Goal: Task Accomplishment & Management: Use online tool/utility

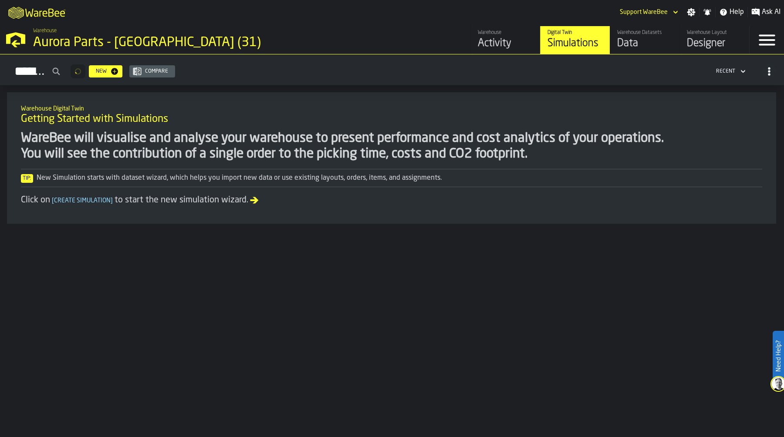
click at [48, 40] on div "Aurora Parts - [GEOGRAPHIC_DATA] (31)" at bounding box center [150, 43] width 235 height 16
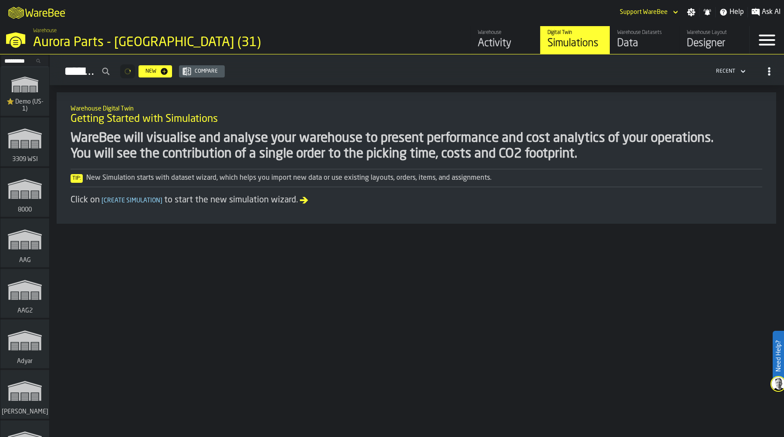
scroll to position [2388, 0]
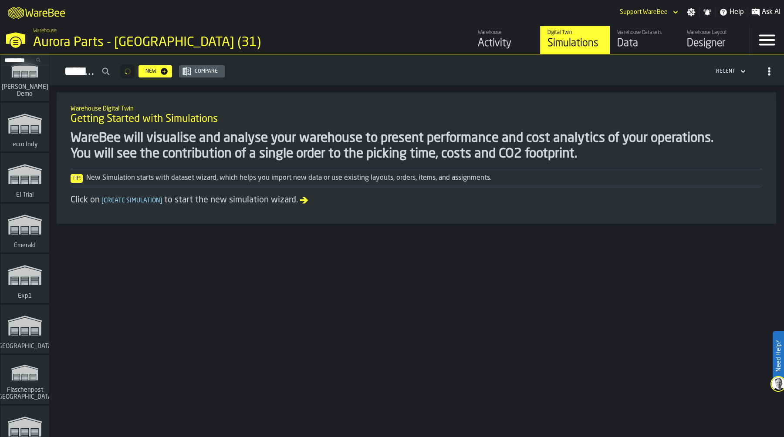
click at [31, 226] on icon "link-to-/wh/i/576ff85d-1d82-4029-ae14-f0fa99bd4ee3/simulations" at bounding box center [25, 224] width 42 height 35
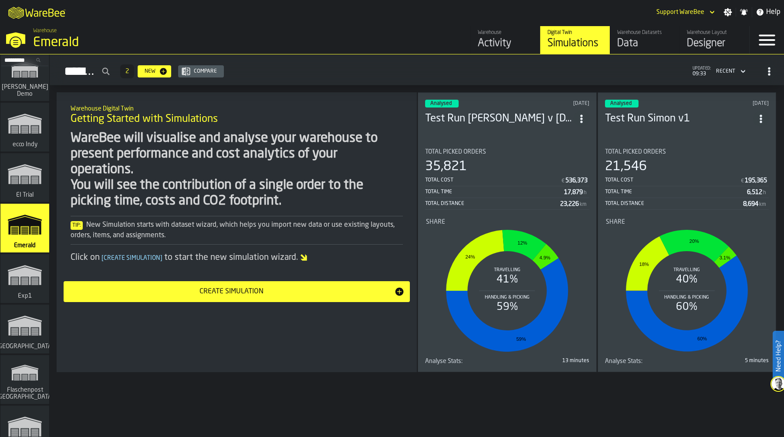
click at [642, 42] on div "Data" at bounding box center [644, 44] width 55 height 14
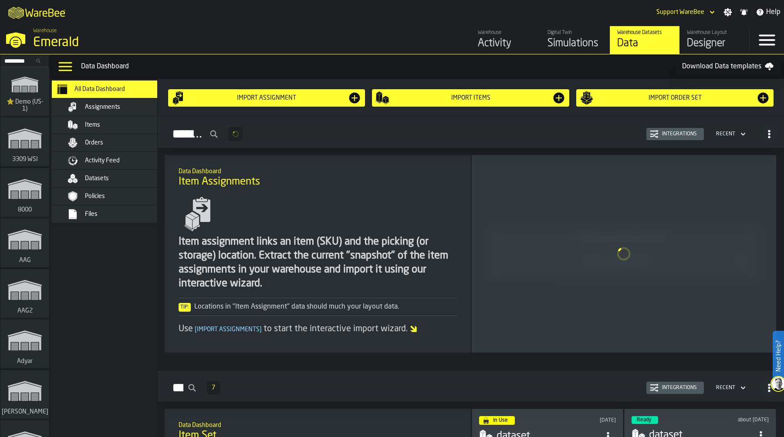
click at [115, 216] on div "Files" at bounding box center [127, 214] width 85 height 7
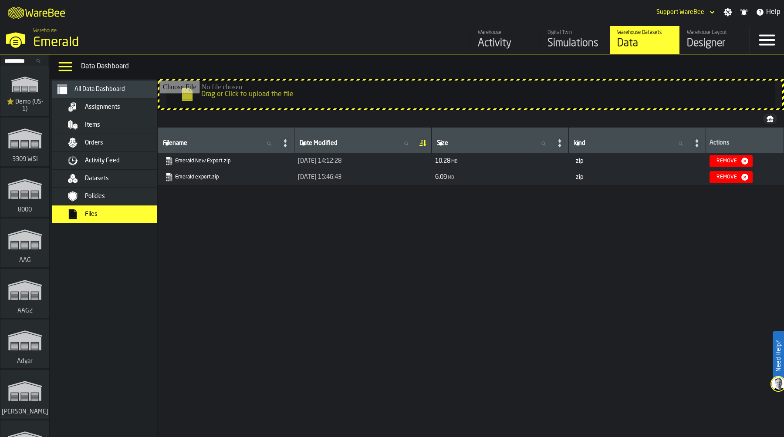
click at [367, 97] on input "Drag or Click to upload the file" at bounding box center [470, 95] width 622 height 28
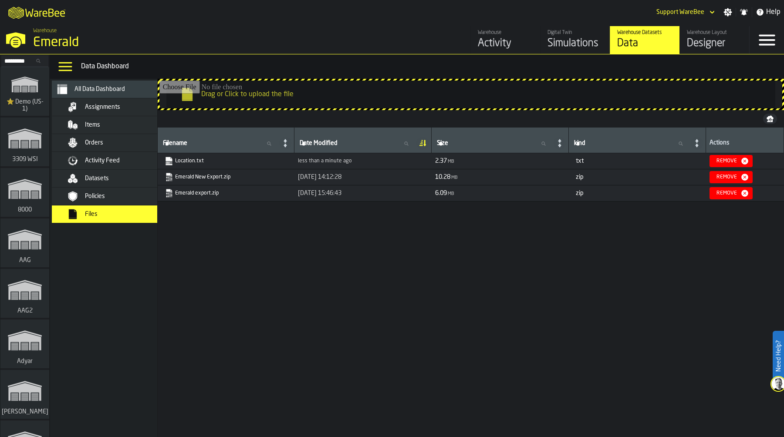
click at [702, 44] on div "Designer" at bounding box center [713, 44] width 55 height 14
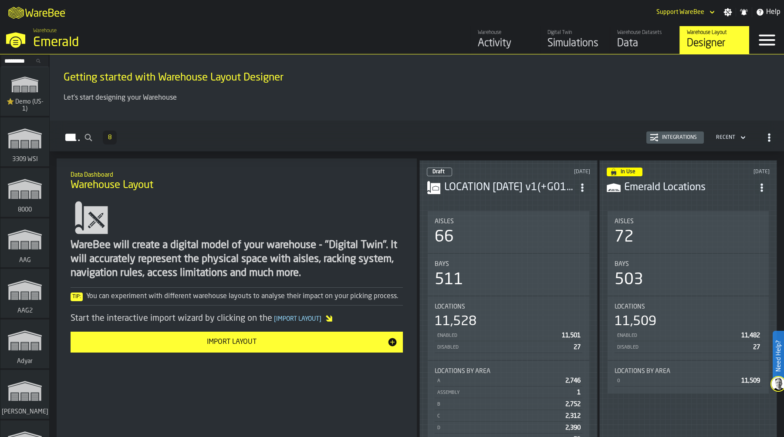
click at [714, 193] on header "In Use 12 months ago Emerald Locations" at bounding box center [687, 185] width 163 height 35
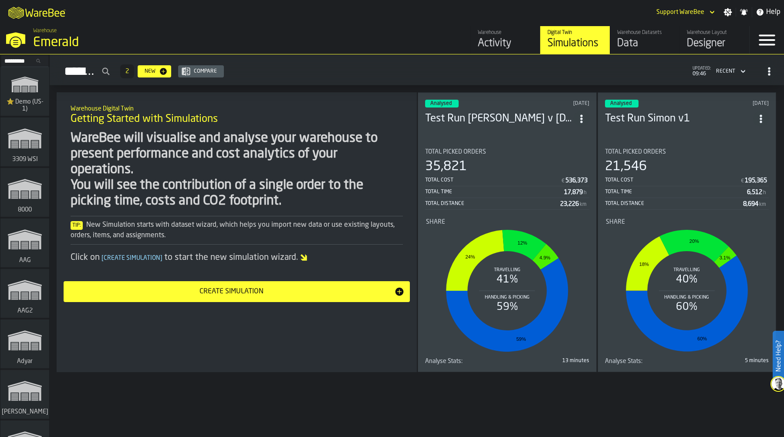
scroll to position [772, 0]
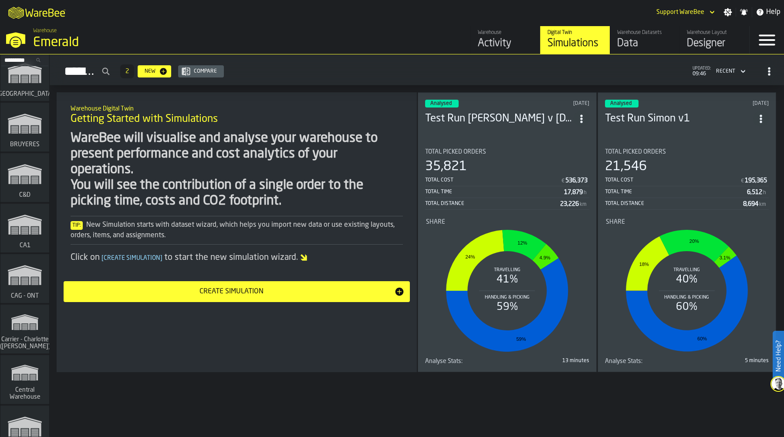
click at [24, 241] on icon "link-to-/wh/i/76e2a128-1b54-4d66-80d4-05ae4c277723/simulations" at bounding box center [25, 224] width 42 height 35
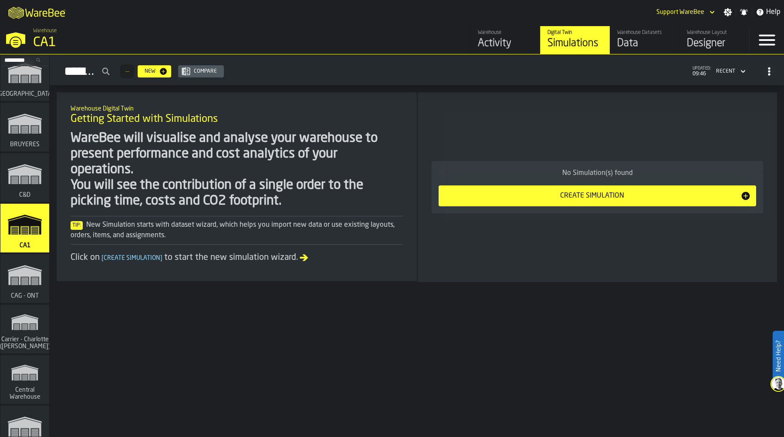
click at [702, 35] on div "Warehouse Layout" at bounding box center [713, 33] width 55 height 6
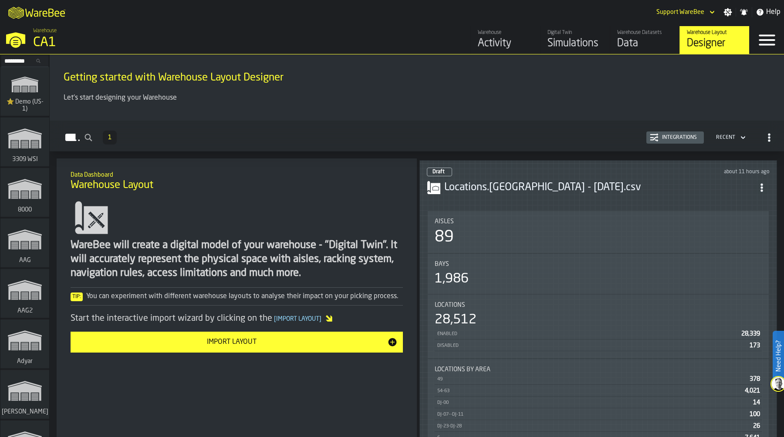
click at [670, 135] on div "Integrations" at bounding box center [679, 138] width 42 height 6
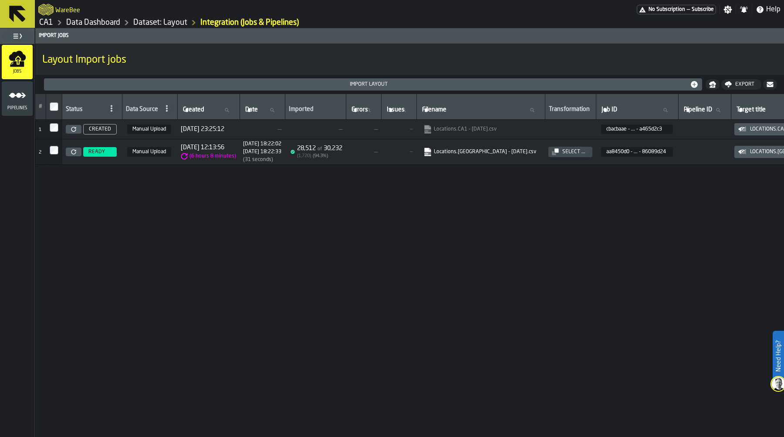
click at [74, 130] on icon at bounding box center [73, 129] width 5 height 5
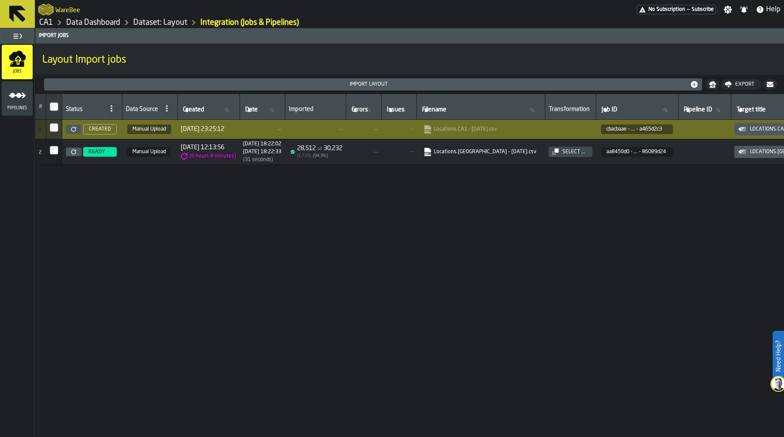
click at [564, 152] on div "Select ..." at bounding box center [573, 152] width 30 height 6
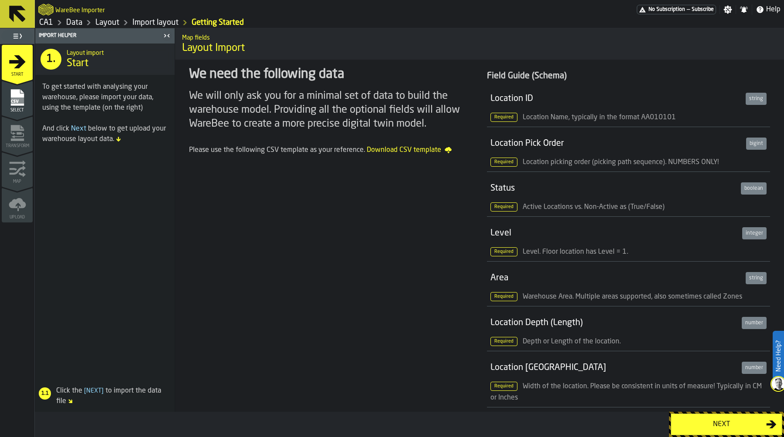
click at [706, 421] on div "Next" at bounding box center [721, 424] width 90 height 10
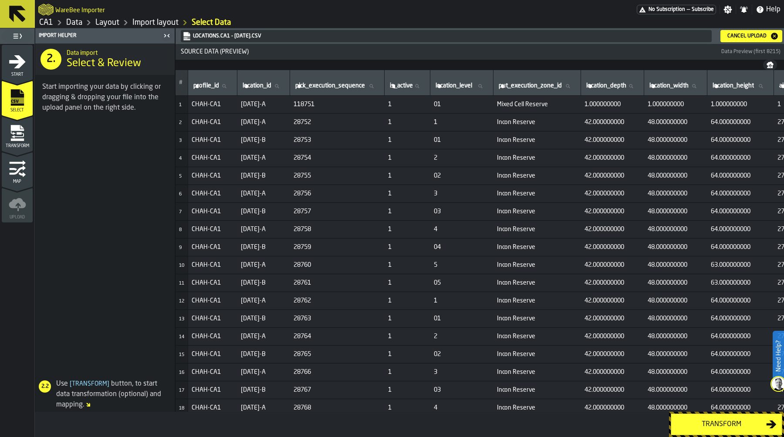
click at [719, 423] on div "Transform" at bounding box center [721, 424] width 90 height 10
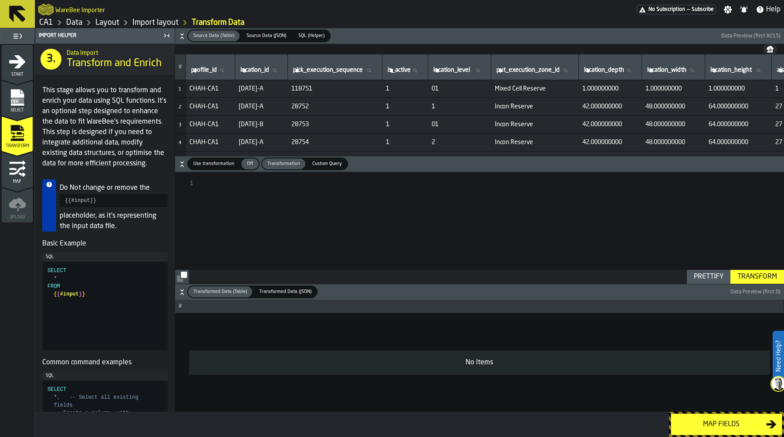
click at [265, 196] on div at bounding box center [494, 228] width 579 height 112
click at [214, 162] on span "Use transformation" at bounding box center [214, 163] width 48 height 7
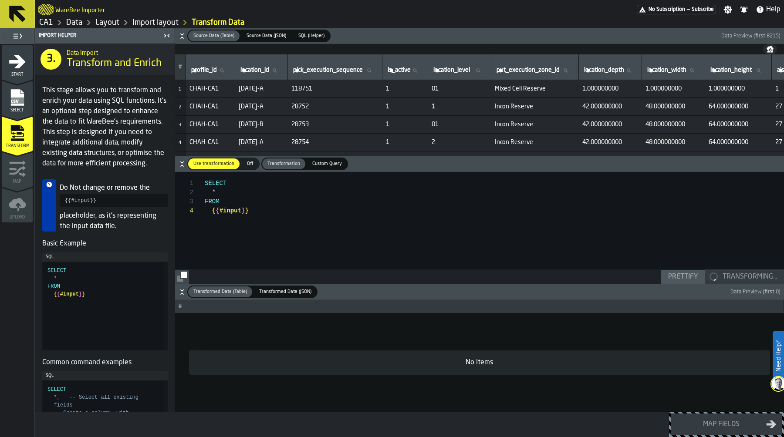
scroll to position [27, 0]
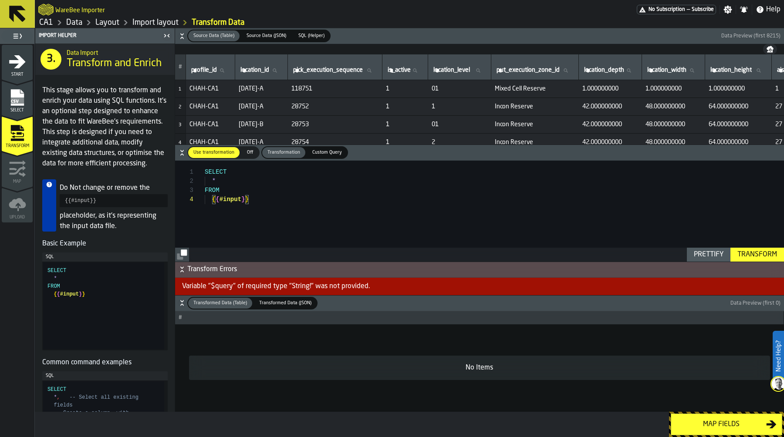
drag, startPoint x: 269, startPoint y: 212, endPoint x: 185, endPoint y: 167, distance: 95.1
click at [185, 167] on div "**********" at bounding box center [479, 211] width 609 height 101
drag, startPoint x: 267, startPoint y: 201, endPoint x: 179, endPoint y: 163, distance: 95.9
click at [205, 163] on div "SELECT * FROM { { #input } }" at bounding box center [494, 211] width 579 height 101
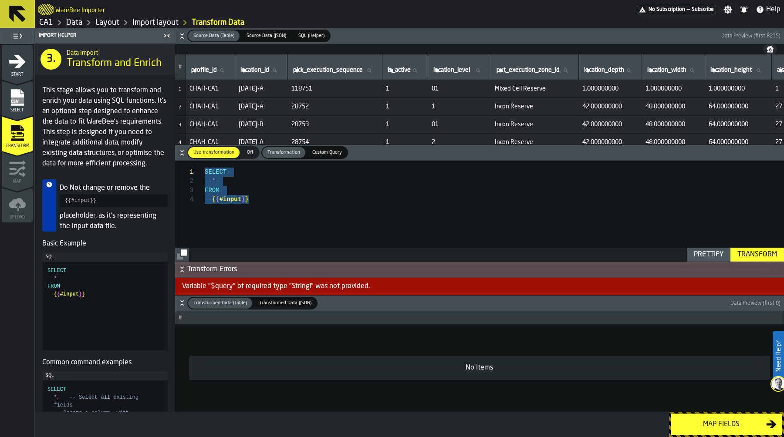
scroll to position [37, 0]
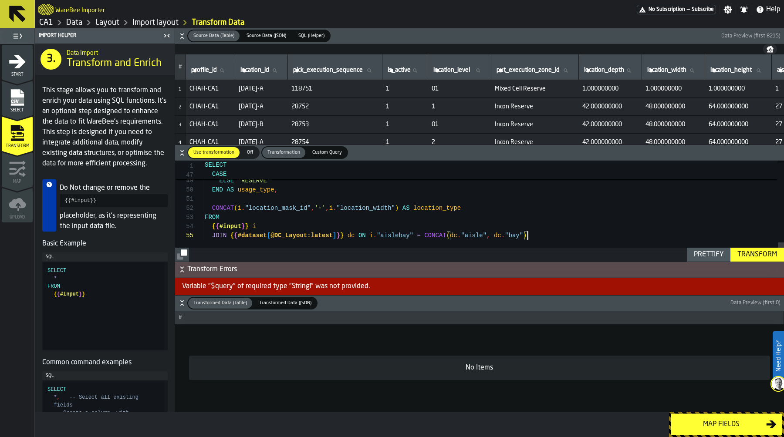
click at [759, 251] on div "Transform" at bounding box center [756, 254] width 47 height 10
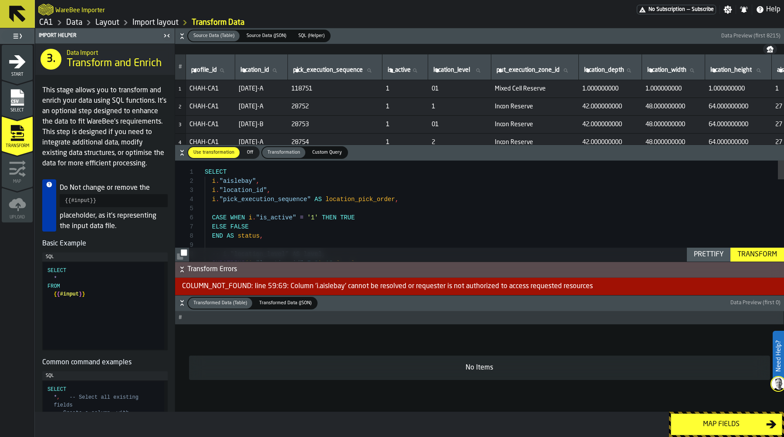
type textarea "**********"
click at [459, 215] on div "SUBSTRING ( i . "location_id" , 7 , 2 ) AS level , -- i."location_level" AS lev…" at bounding box center [494, 426] width 579 height 531
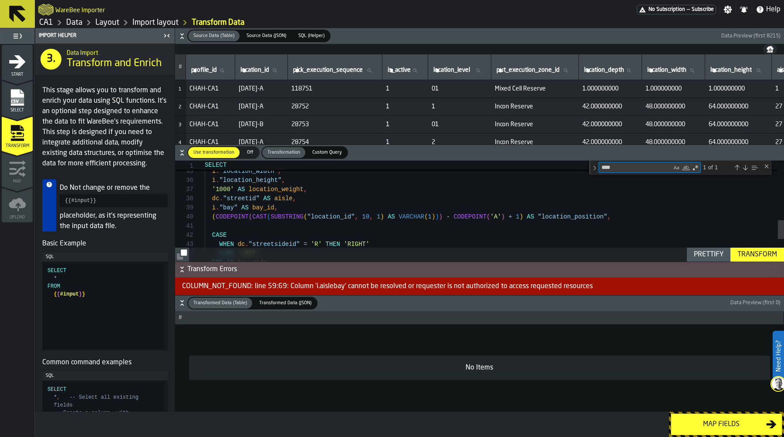
type textarea "*"
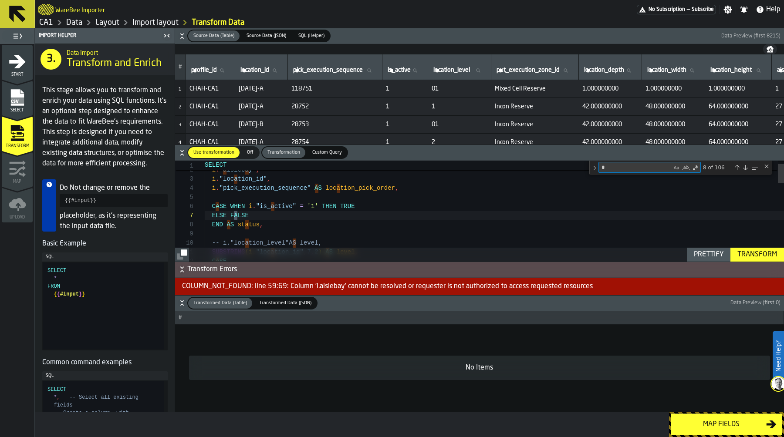
type textarea "**********"
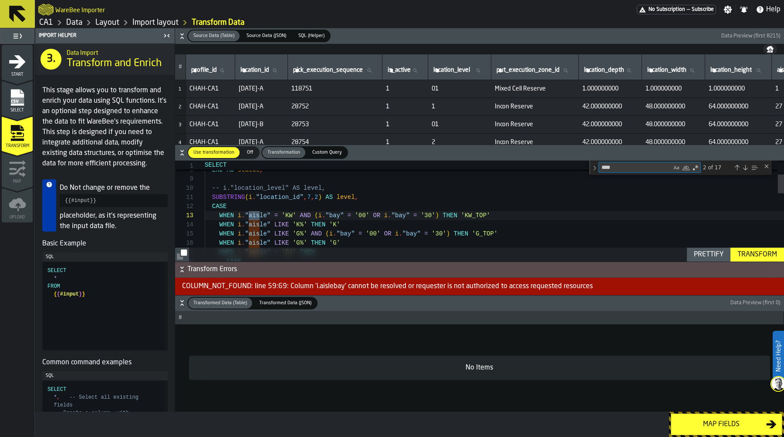
type textarea "*****"
type textarea "**********"
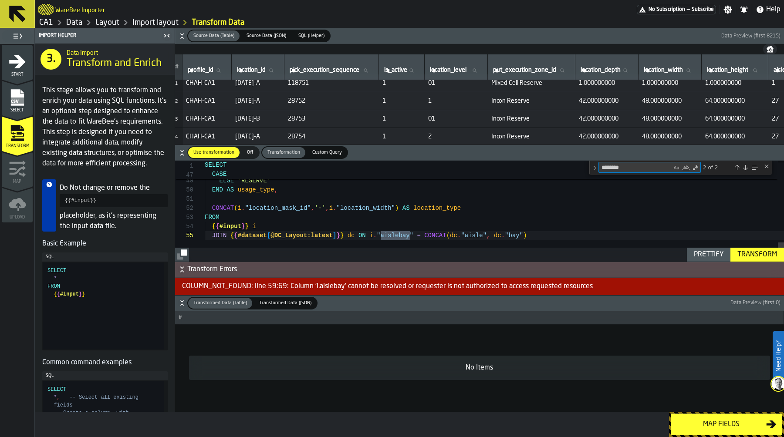
scroll to position [6, 3]
type textarea "********"
drag, startPoint x: 422, startPoint y: 234, endPoint x: 532, endPoint y: 233, distance: 109.7
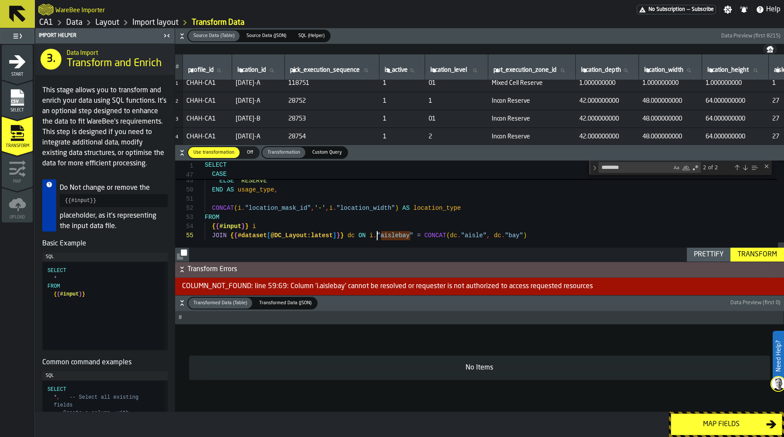
drag, startPoint x: 370, startPoint y: 235, endPoint x: 413, endPoint y: 235, distance: 43.5
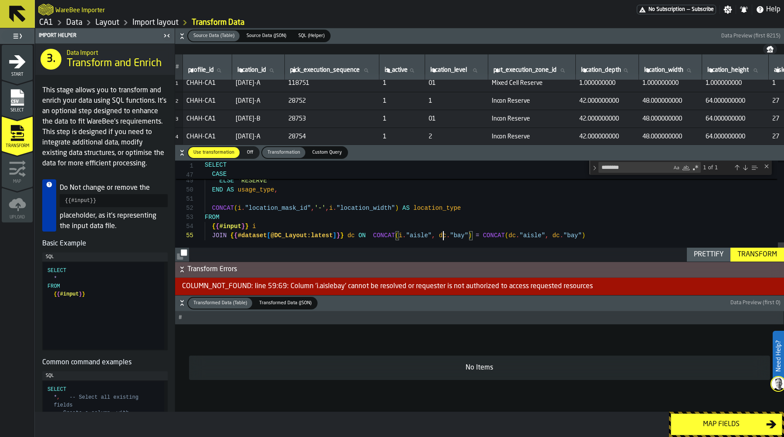
click at [753, 253] on div "Transform" at bounding box center [756, 254] width 47 height 10
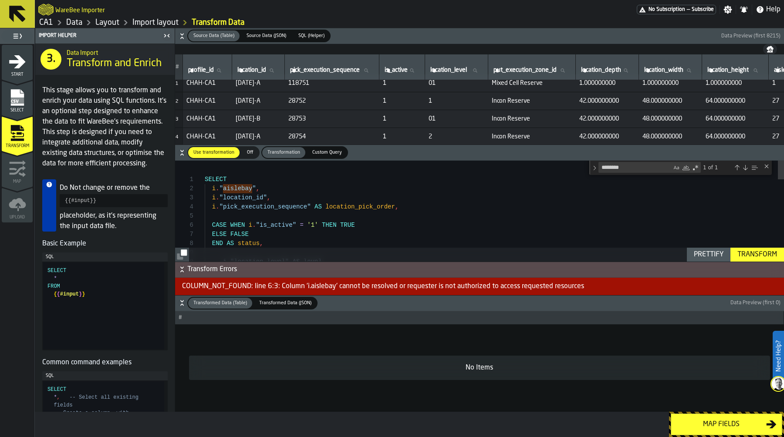
click at [210, 188] on div "-- i."location_level" AS level, ELSE FALSE END AS status , CASE WHEN i . "is_ac…" at bounding box center [494, 430] width 579 height 538
type textarea "**********"
click at [772, 252] on div "Transform" at bounding box center [756, 254] width 47 height 10
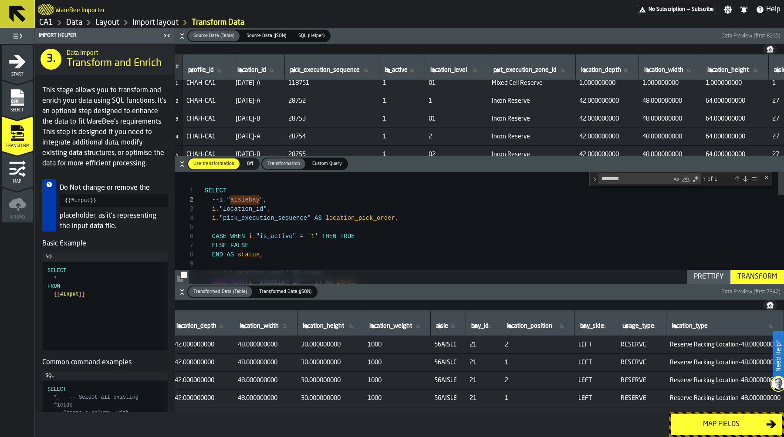
scroll to position [0, 295]
click at [727, 424] on div "Map fields" at bounding box center [721, 424] width 90 height 10
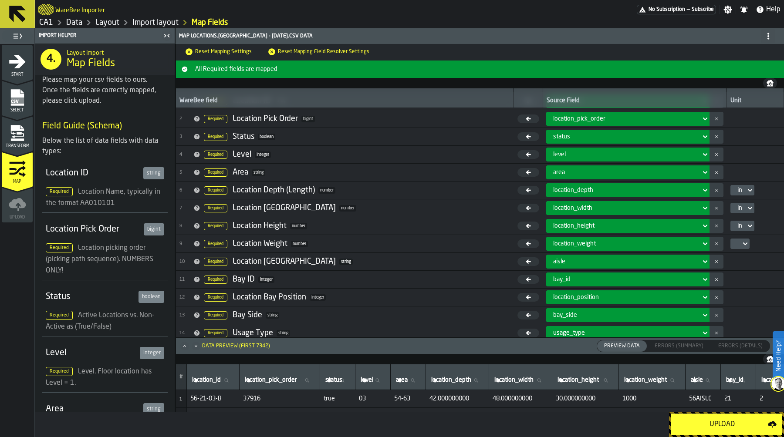
scroll to position [30, 0]
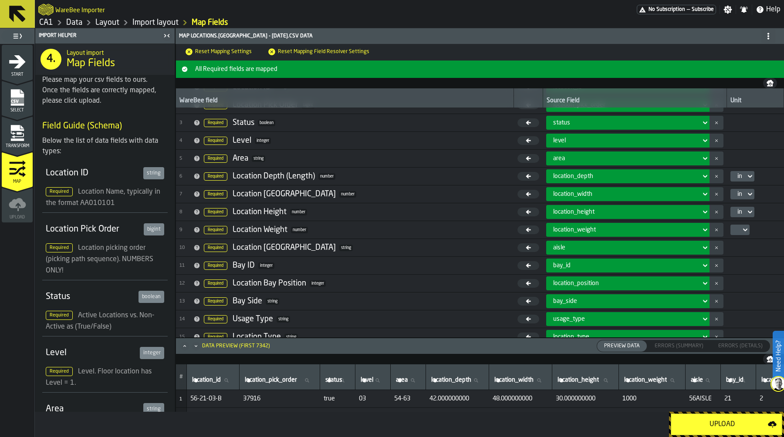
click at [740, 231] on icon at bounding box center [744, 230] width 9 height 10
click at [740, 243] on div "lb" at bounding box center [751, 245] width 45 height 10
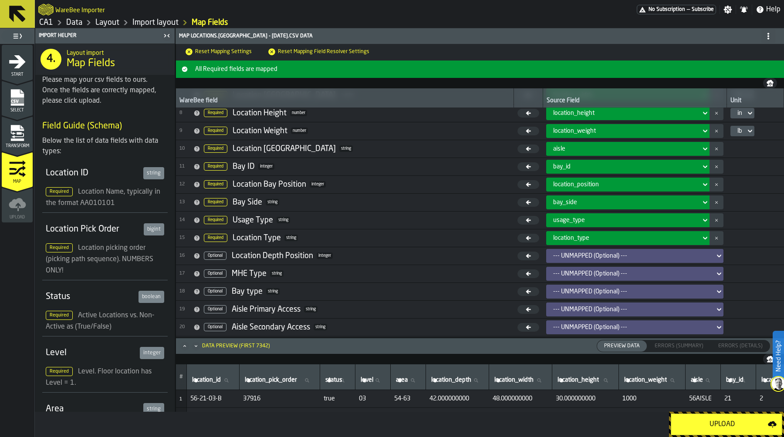
scroll to position [145, 0]
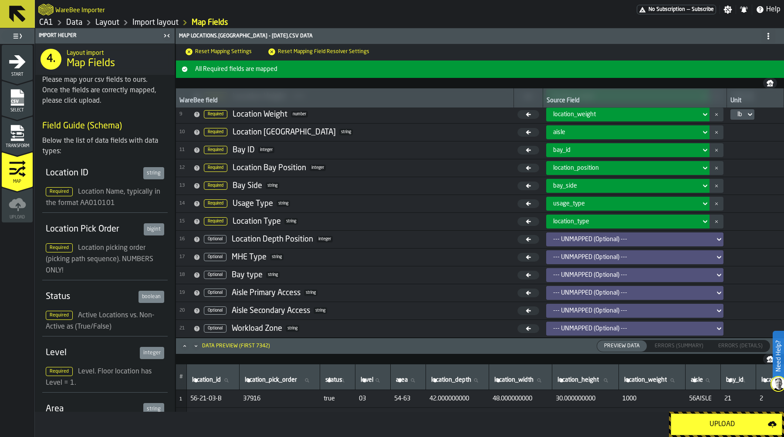
click at [729, 425] on div "Upload" at bounding box center [721, 424] width 91 height 10
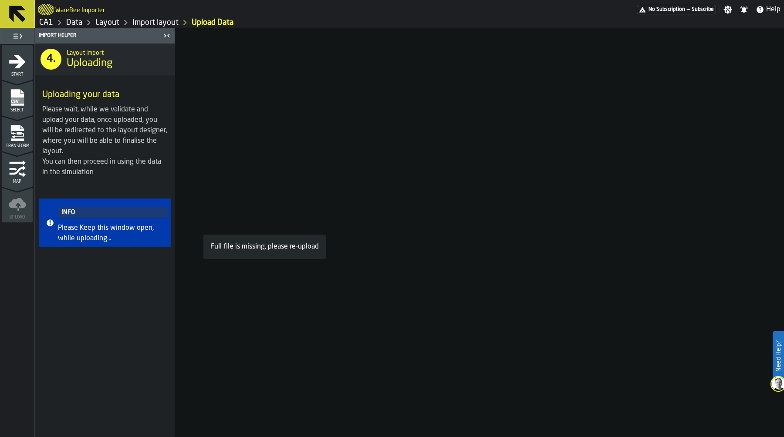
click at [75, 20] on link "Data" at bounding box center [74, 23] width 16 height 10
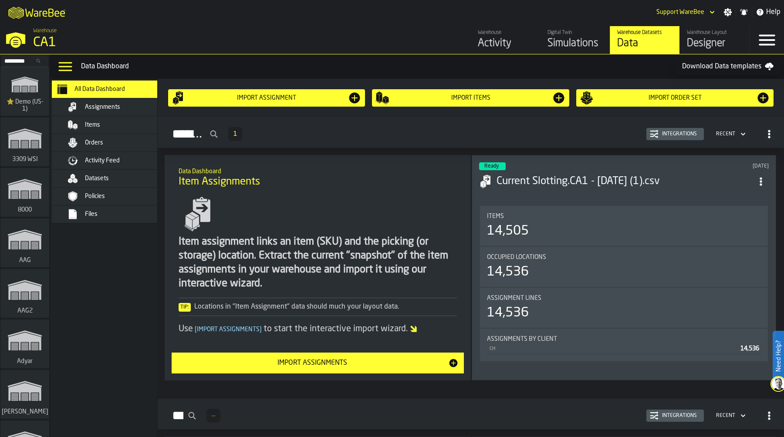
click at [101, 211] on div "Files" at bounding box center [127, 214] width 85 height 7
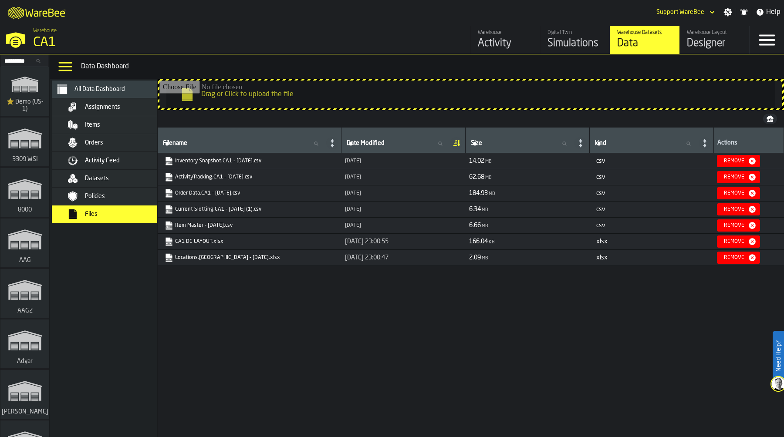
click at [289, 97] on input "Drag or Click to upload the file" at bounding box center [470, 95] width 622 height 28
click at [293, 91] on input "Drag or Click to upload the file" at bounding box center [470, 95] width 622 height 28
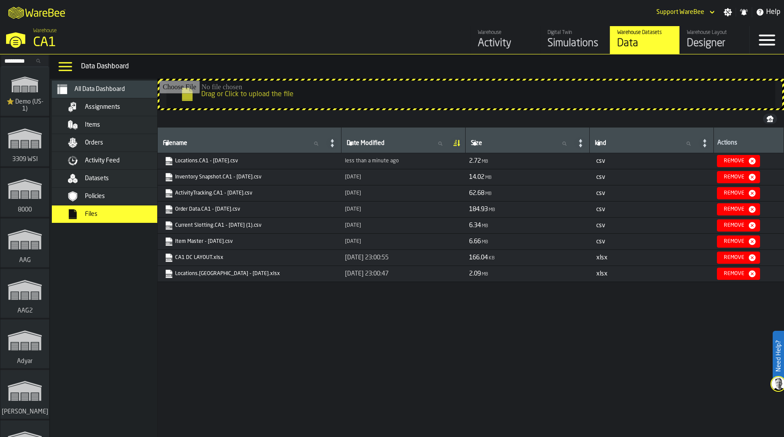
click at [357, 163] on div "less than a minute ago" at bounding box center [403, 161] width 117 height 6
click at [345, 177] on div "[DATE]" at bounding box center [403, 177] width 117 height 6
click at [341, 188] on td "[DATE]" at bounding box center [403, 193] width 124 height 16
click at [345, 195] on div "[DATE]" at bounding box center [403, 193] width 117 height 6
click at [345, 209] on div "[DATE]" at bounding box center [403, 209] width 117 height 6
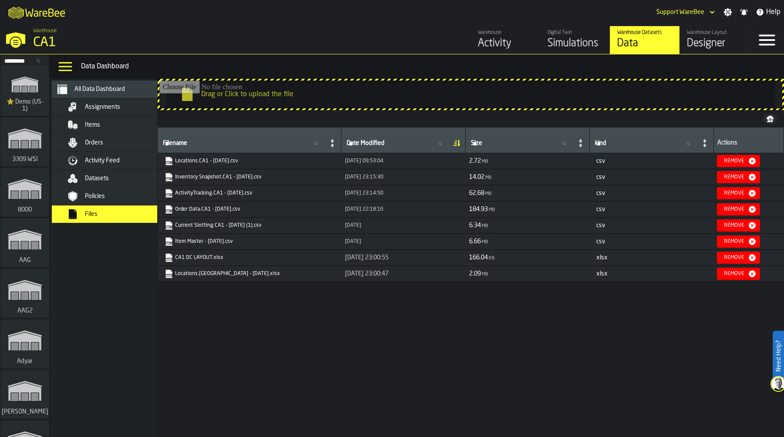
click at [345, 224] on div "[DATE]" at bounding box center [403, 225] width 117 height 6
